Goal: Task Accomplishment & Management: Use online tool/utility

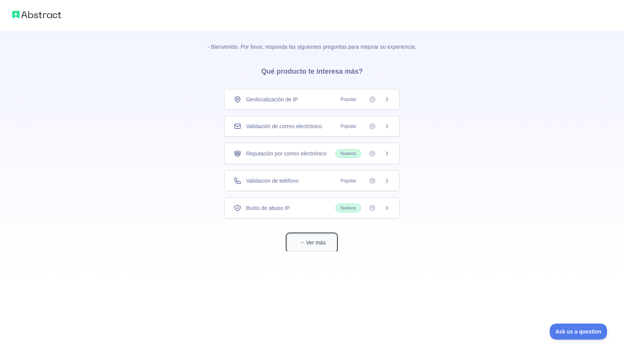
click at [314, 242] on button "Ver más" at bounding box center [312, 242] width 49 height 17
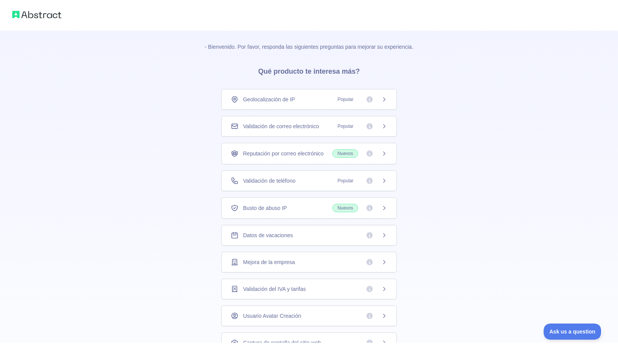
click at [385, 125] on icon at bounding box center [384, 126] width 6 height 6
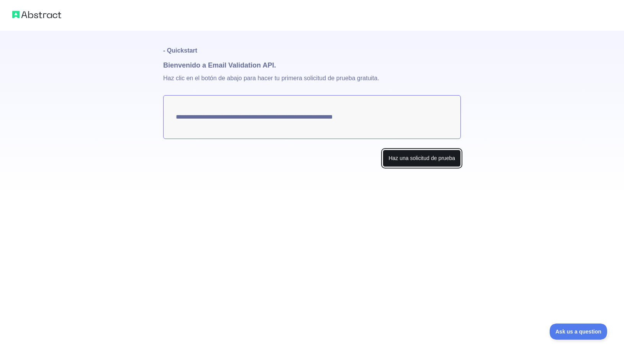
click at [431, 156] on button "Haz una solicitud de prueba" at bounding box center [422, 158] width 78 height 17
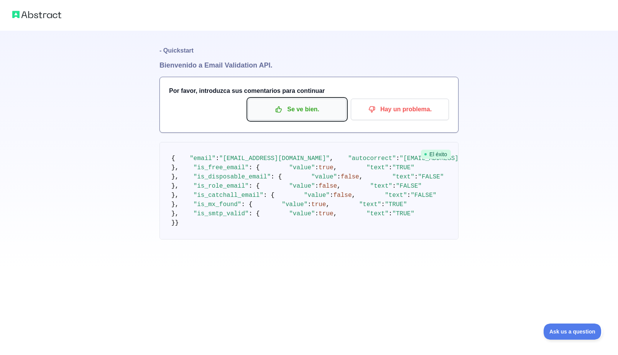
click at [295, 109] on p "Se ve bien." at bounding box center [297, 109] width 87 height 13
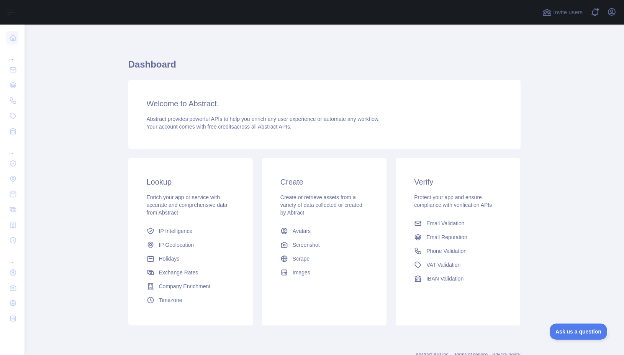
scroll to position [27, 0]
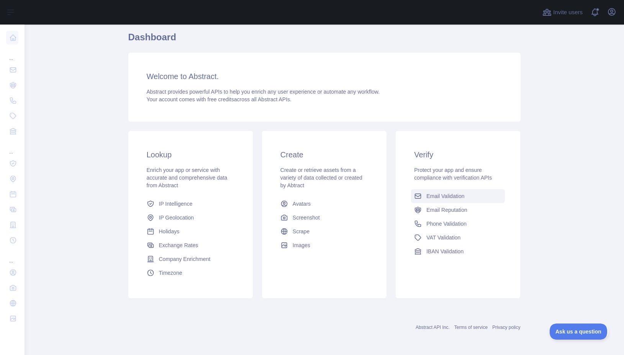
click at [446, 194] on span "Email Validation" at bounding box center [446, 196] width 38 height 8
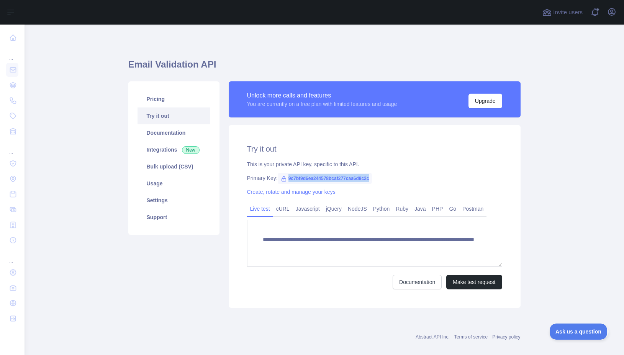
drag, startPoint x: 284, startPoint y: 177, endPoint x: 365, endPoint y: 177, distance: 81.7
click at [365, 177] on span "9c7bf9d6ea244578bcaf277caa6d9c2c" at bounding box center [325, 179] width 95 height 12
click at [433, 180] on div "Primary Key: 9c7bf9d6ea244578bcaf277caa6d9c2c" at bounding box center [374, 178] width 255 height 8
drag, startPoint x: 245, startPoint y: 179, endPoint x: 376, endPoint y: 183, distance: 131.2
click at [376, 183] on div "**********" at bounding box center [375, 216] width 292 height 182
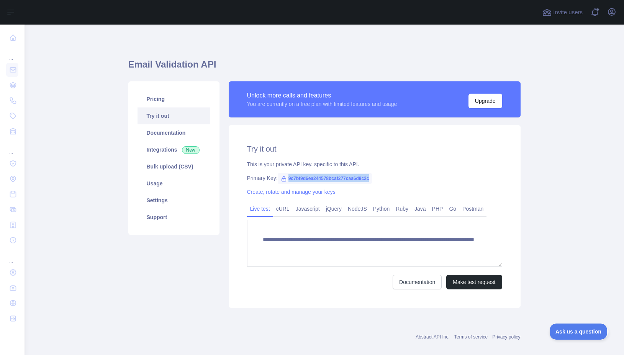
copy span "9c7bf9d6ea244578bcaf277caa6d9c2c"
